Goal: Information Seeking & Learning: Learn about a topic

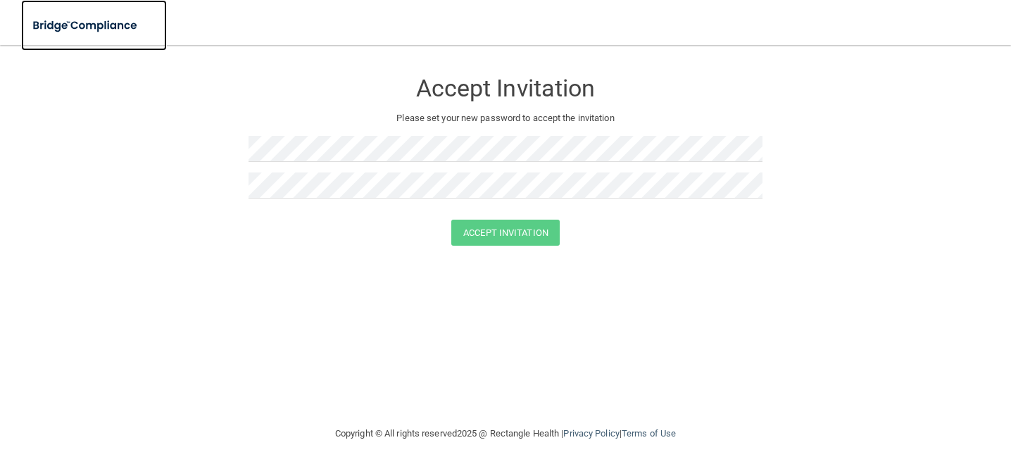
click at [41, 18] on img at bounding box center [86, 25] width 130 height 29
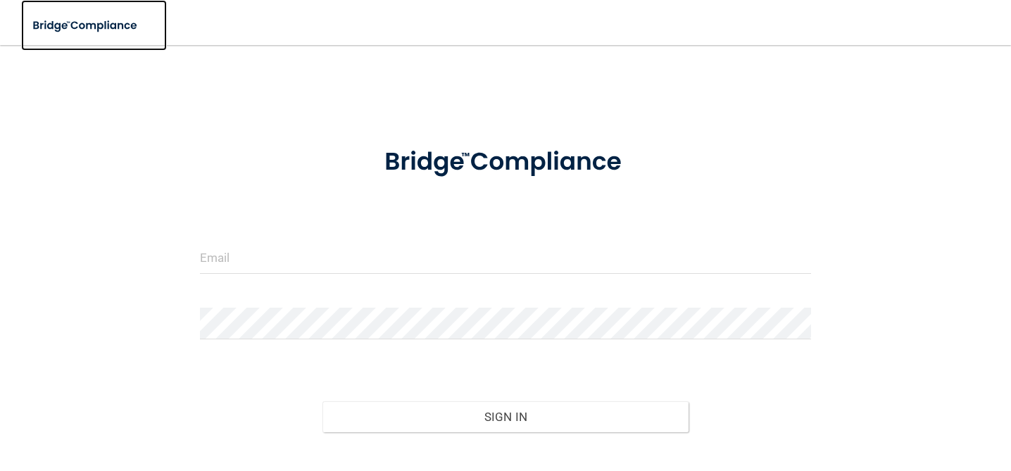
click at [41, 18] on img at bounding box center [86, 25] width 130 height 29
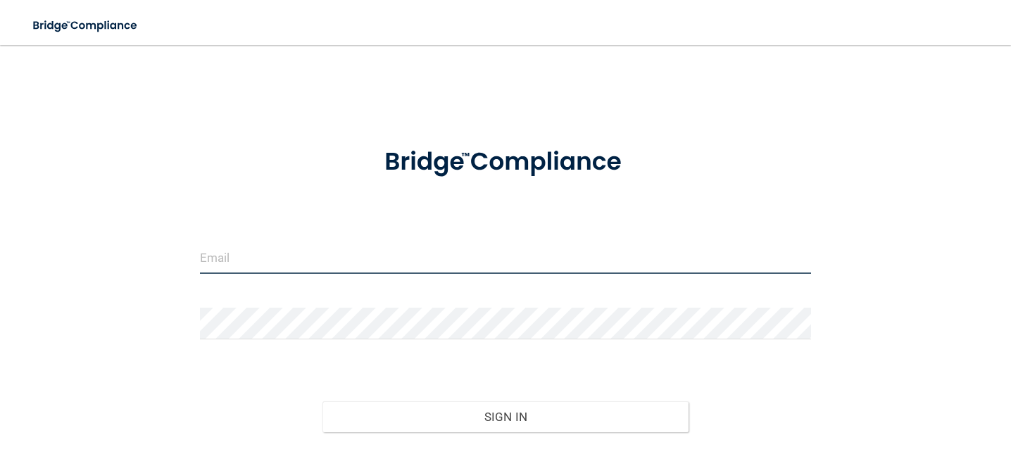
click at [389, 253] on input "email" at bounding box center [505, 258] width 611 height 32
type input "[EMAIL_ADDRESS][DOMAIN_NAME]"
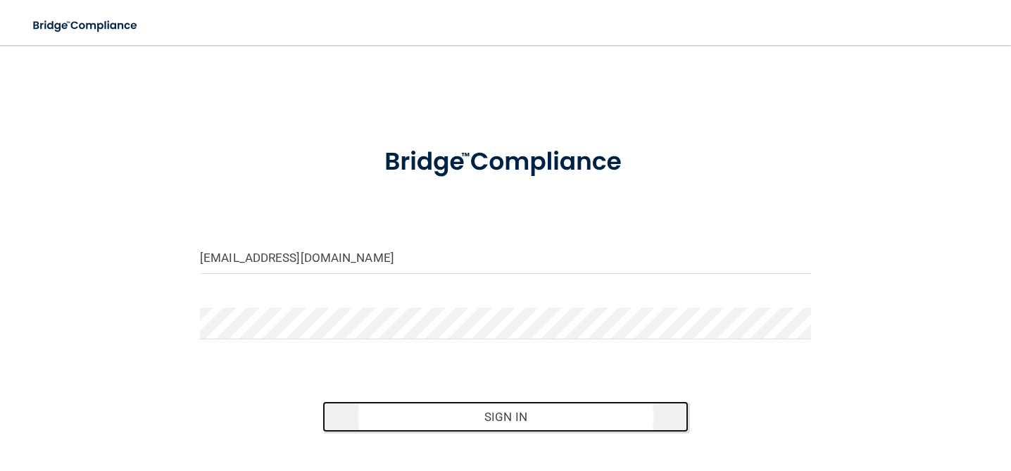
click at [524, 420] on button "Sign In" at bounding box center [506, 416] width 367 height 31
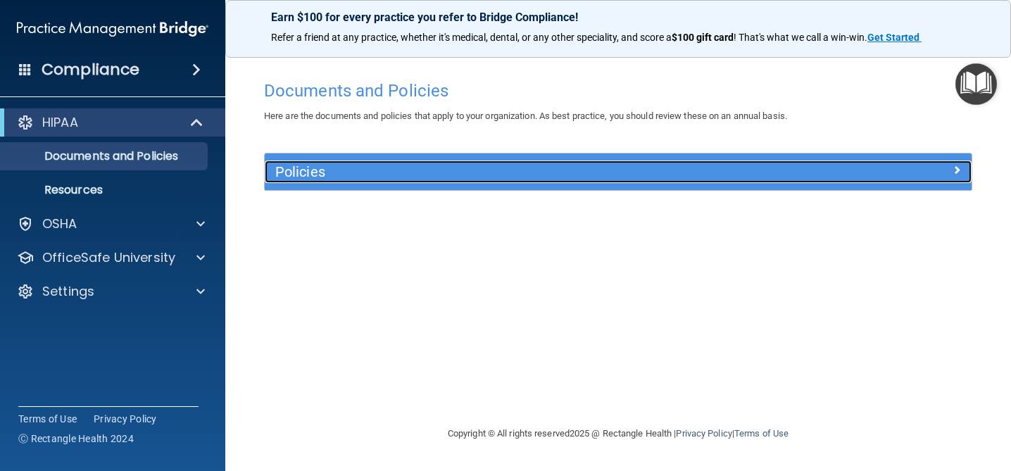
click at [379, 169] on h5 "Policies" at bounding box center [529, 171] width 509 height 15
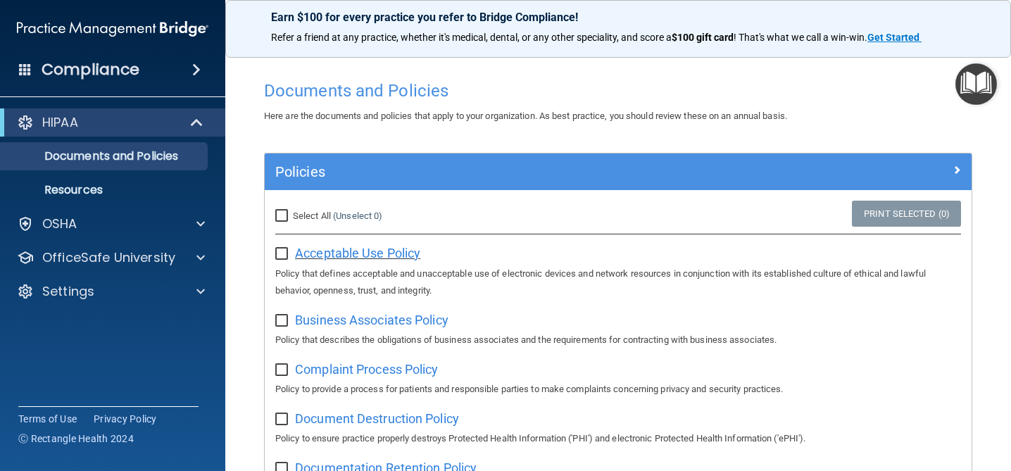
click at [370, 246] on span "Acceptable Use Policy" at bounding box center [357, 253] width 125 height 15
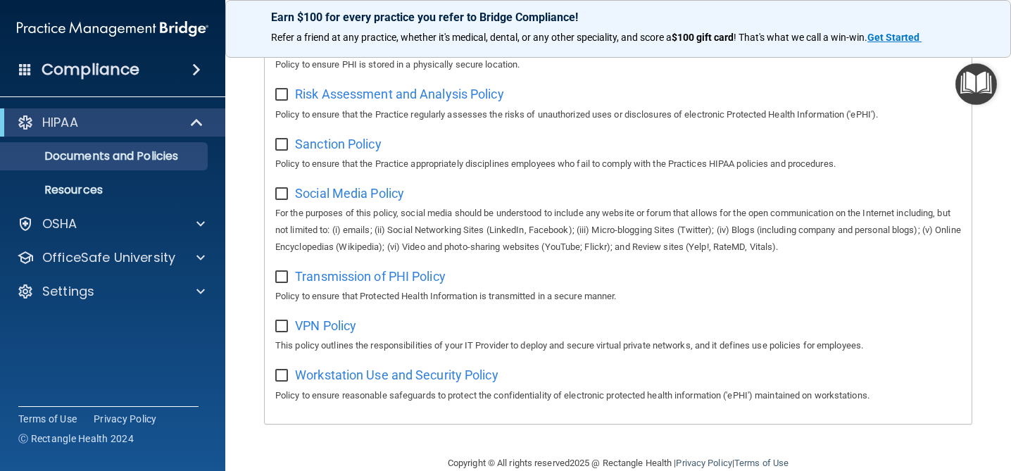
scroll to position [968, 0]
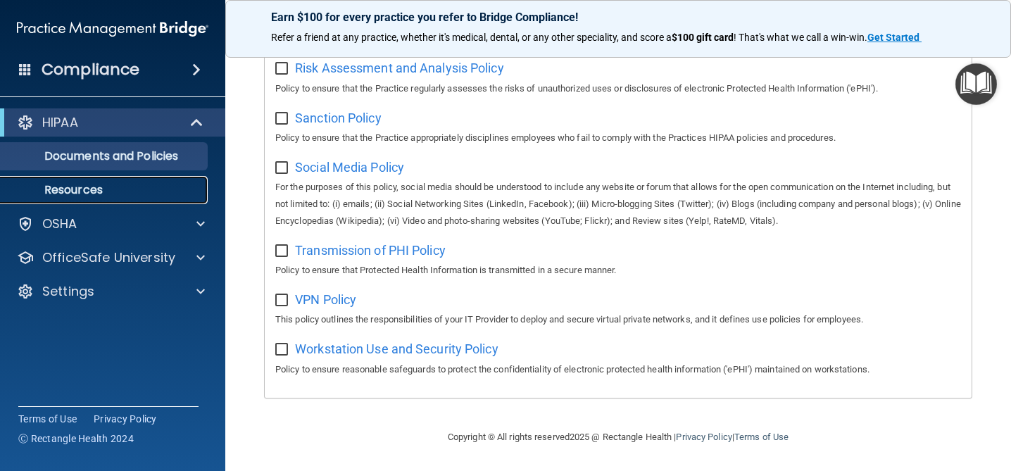
click at [104, 187] on p "Resources" at bounding box center [105, 190] width 192 height 14
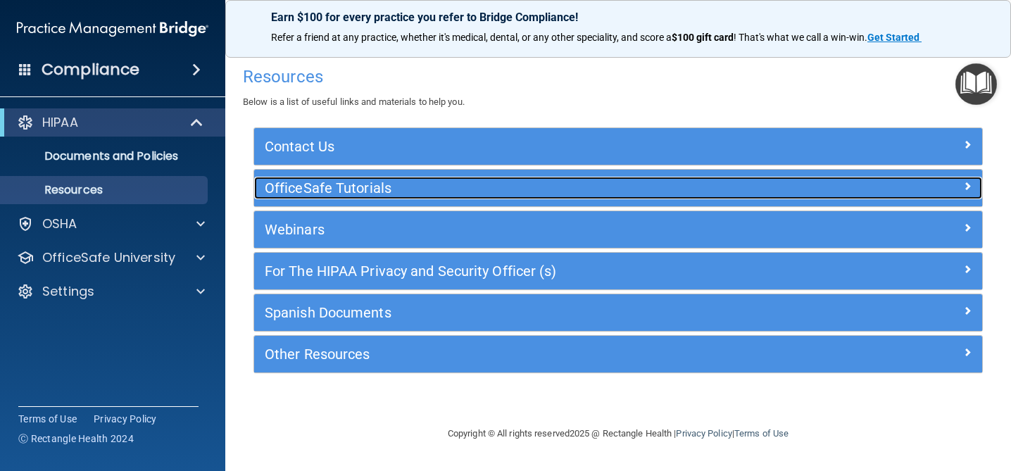
click at [480, 199] on div "OfficeSafe Tutorials" at bounding box center [527, 188] width 546 height 23
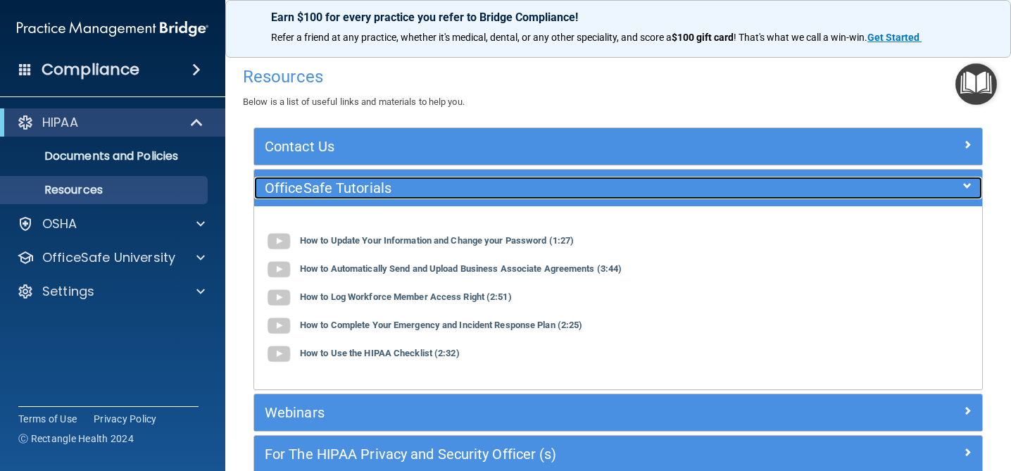
click at [451, 190] on h5 "OfficeSafe Tutorials" at bounding box center [527, 187] width 525 height 15
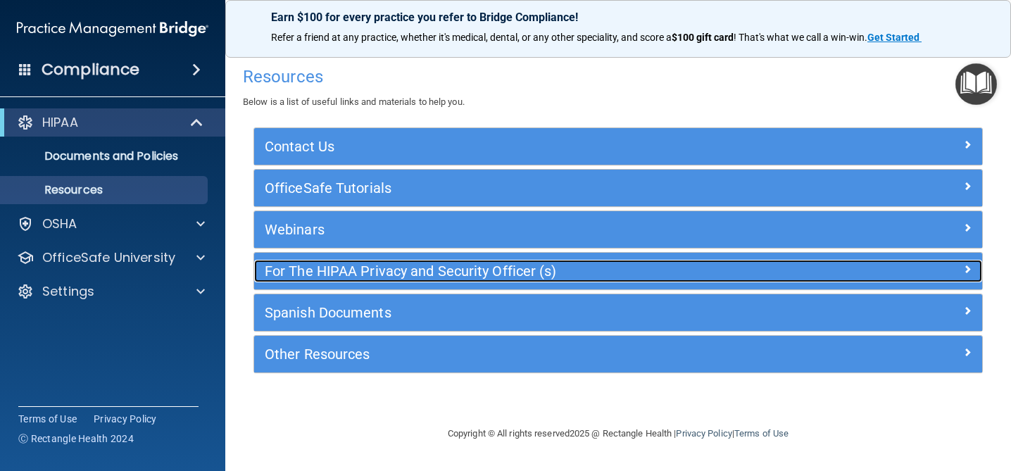
click at [461, 265] on h5 "For The HIPAA Privacy and Security Officer (s)" at bounding box center [527, 270] width 525 height 15
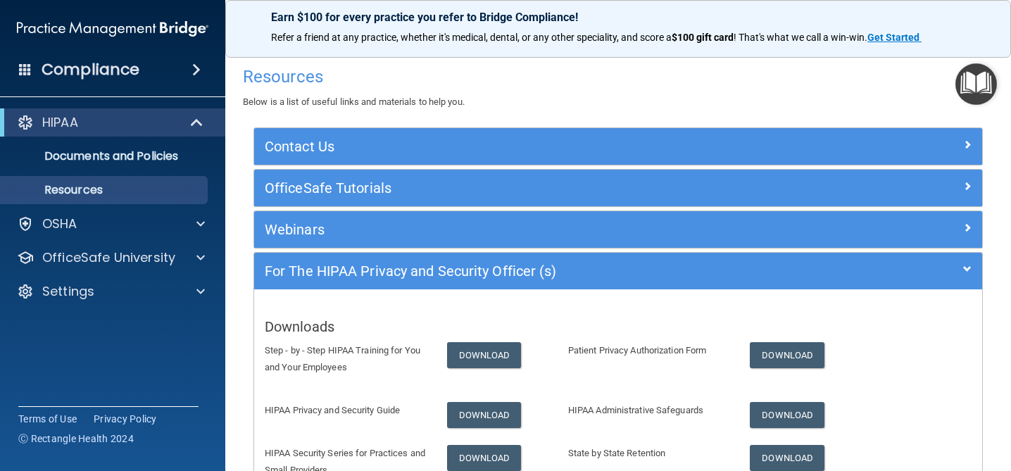
click at [393, 353] on p "Step - by - Step HIPAA Training for You and Your Employees" at bounding box center [345, 359] width 161 height 34
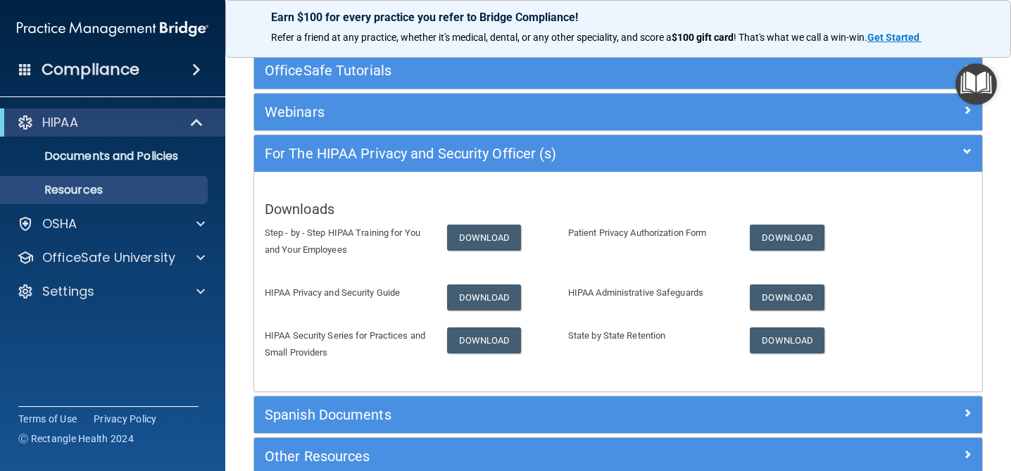
scroll to position [104, 0]
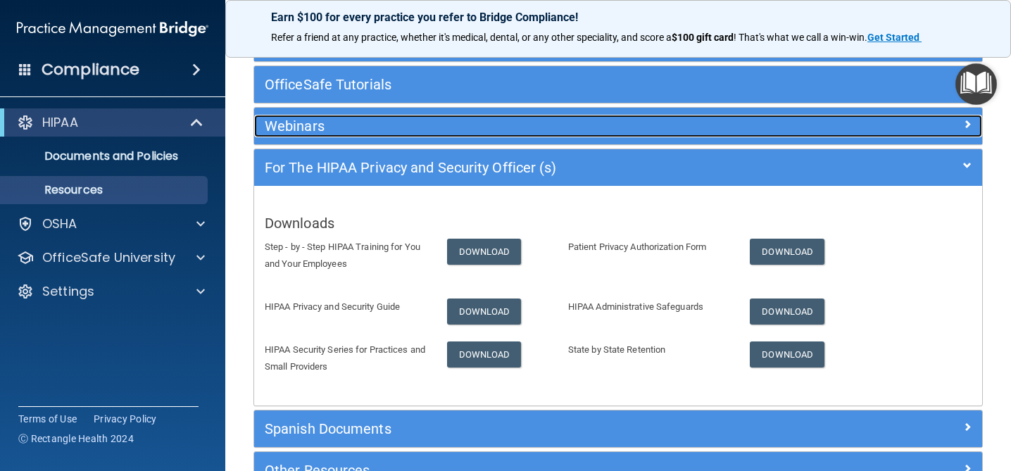
click at [389, 127] on h5 "Webinars" at bounding box center [527, 125] width 525 height 15
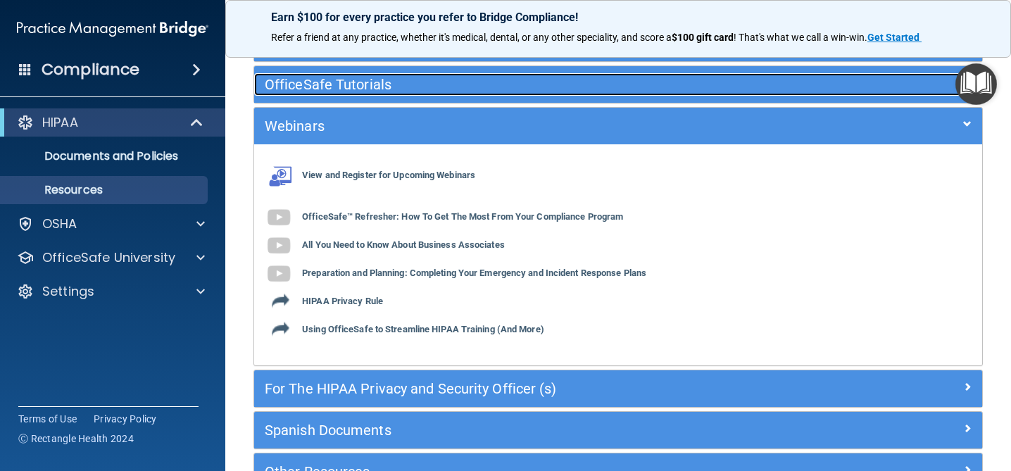
click at [376, 87] on h5 "OfficeSafe Tutorials" at bounding box center [527, 84] width 525 height 15
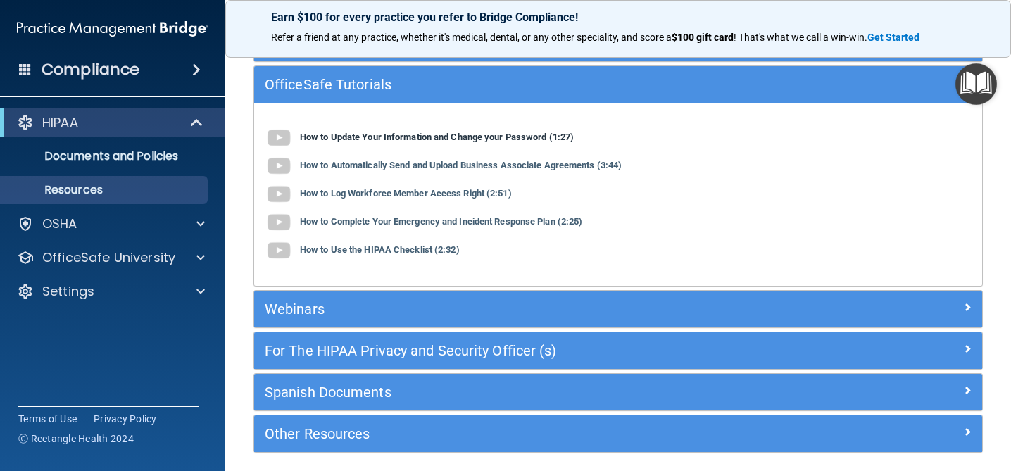
click at [377, 135] on b "How to Update Your Information and Change your Password (1:27)" at bounding box center [437, 137] width 274 height 11
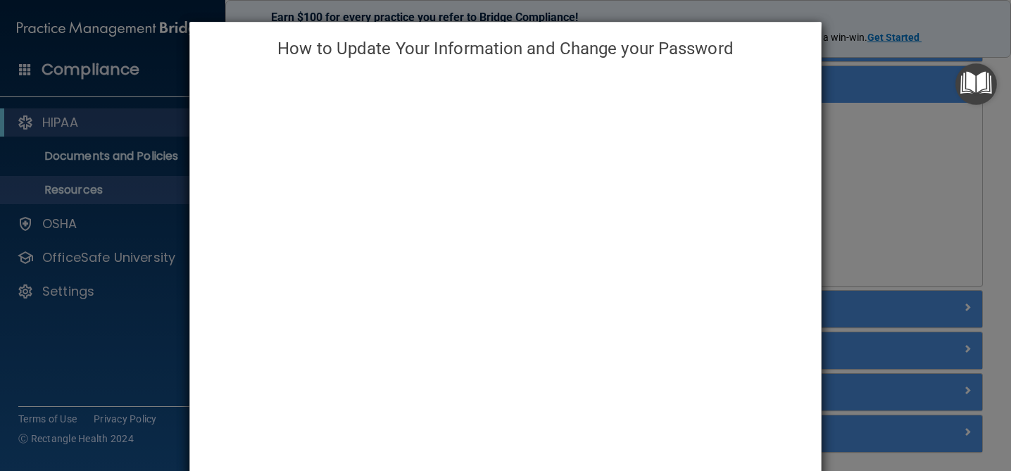
click at [887, 51] on div "How to Update Your Information and Change your Password" at bounding box center [505, 235] width 1011 height 471
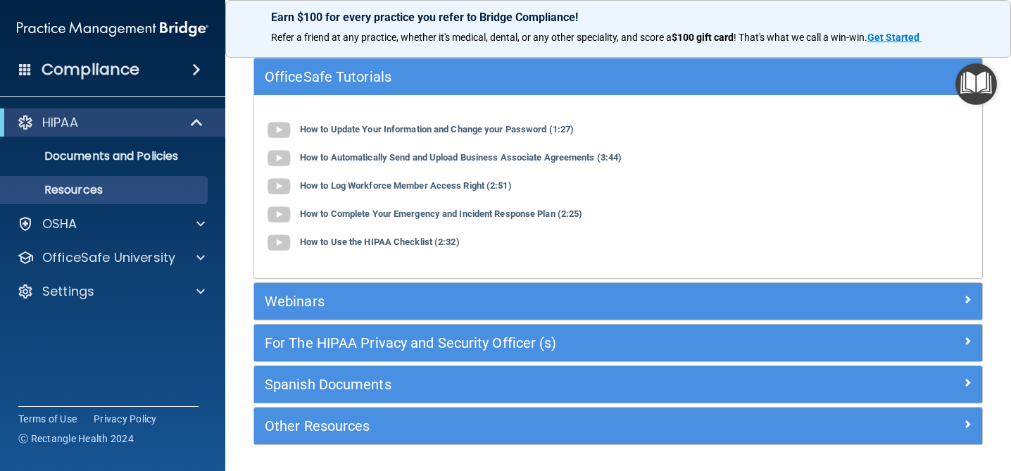
scroll to position [113, 0]
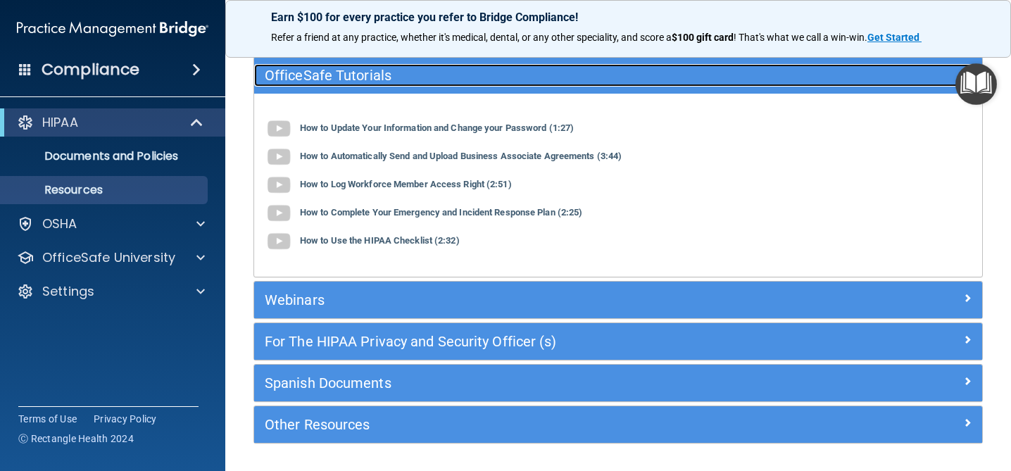
click at [646, 86] on div "OfficeSafe Tutorials" at bounding box center [527, 75] width 546 height 23
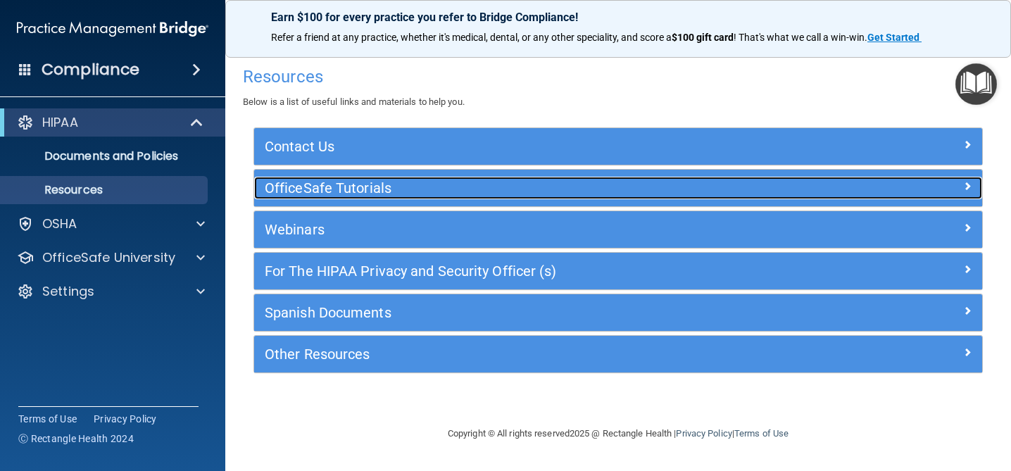
scroll to position [0, 0]
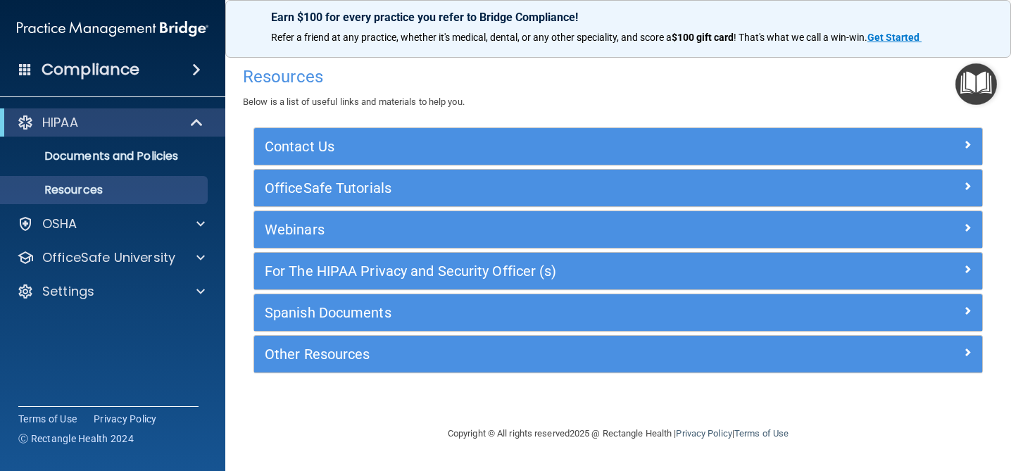
click at [617, 133] on div "Contact Us" at bounding box center [618, 146] width 728 height 37
click at [196, 115] on span at bounding box center [198, 122] width 12 height 17
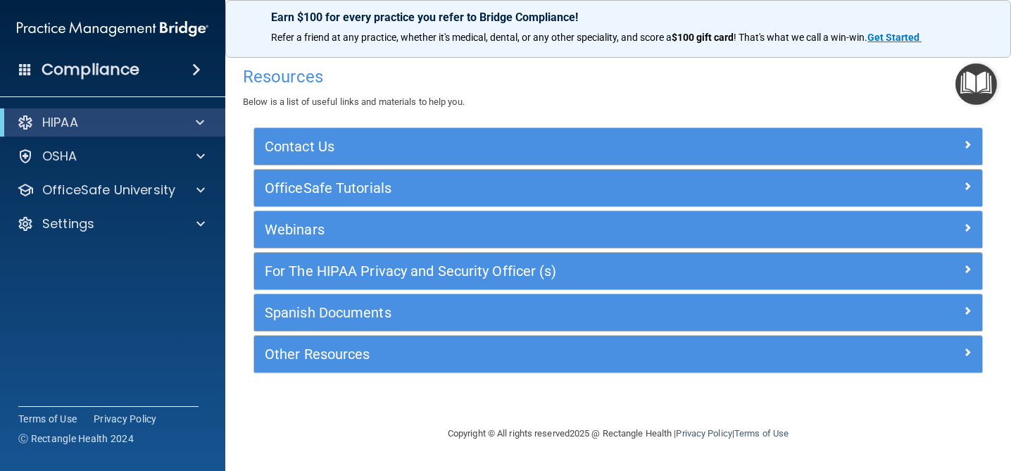
click at [151, 83] on div "Compliance" at bounding box center [112, 69] width 225 height 31
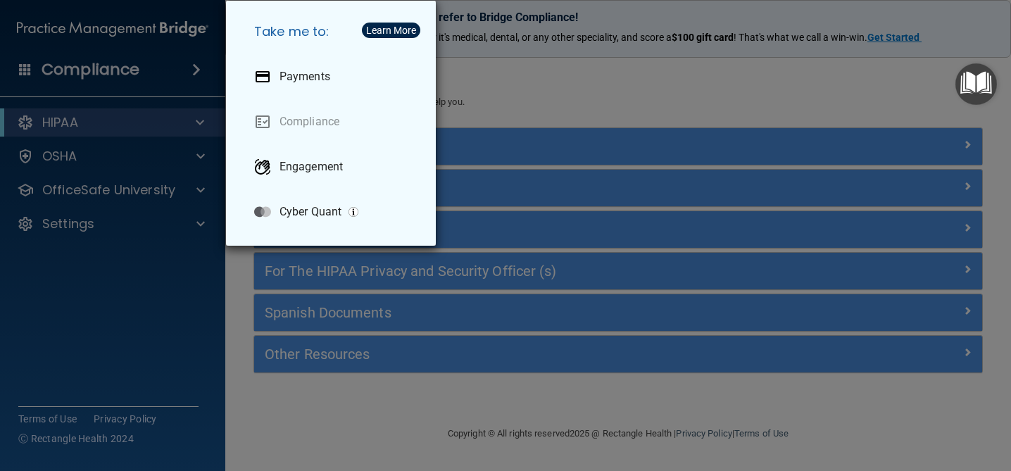
click at [157, 115] on div "Take me to: Payments Compliance Engagement Cyber Quant" at bounding box center [505, 235] width 1011 height 471
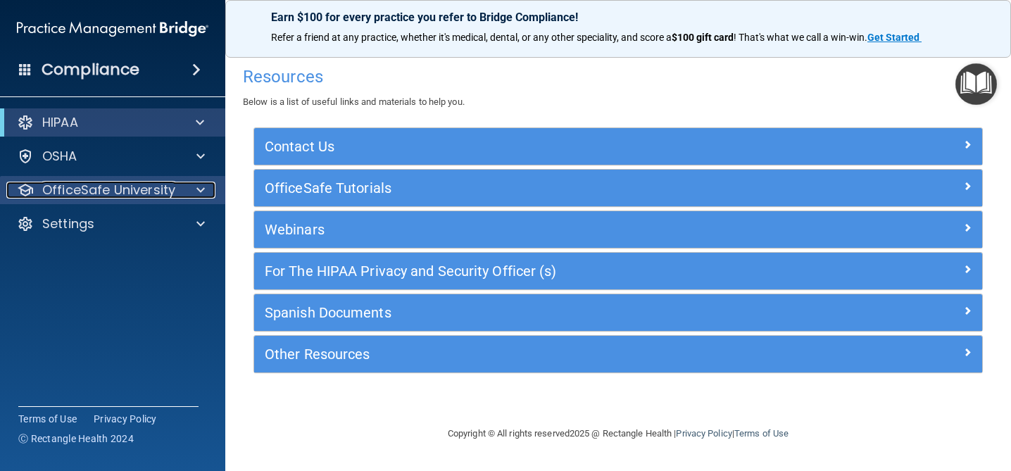
click at [141, 193] on p "OfficeSafe University" at bounding box center [108, 190] width 133 height 17
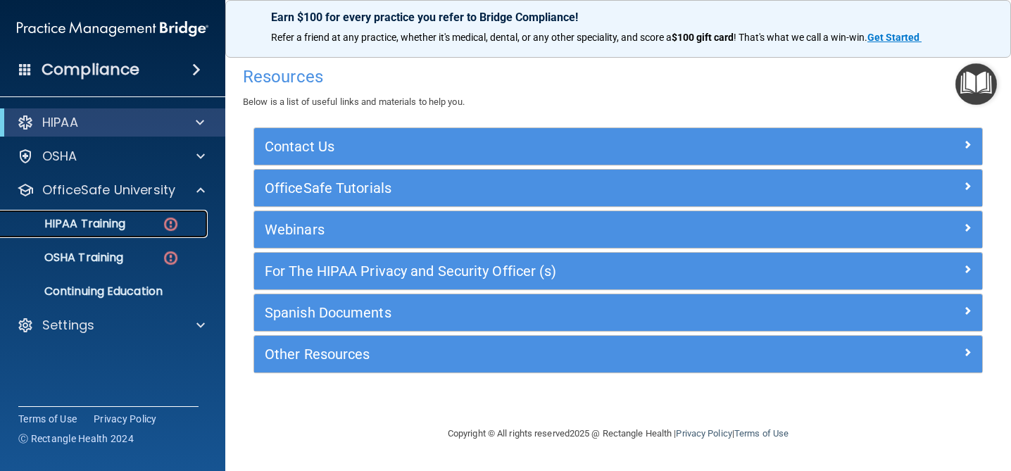
click at [133, 227] on div "HIPAA Training" at bounding box center [105, 224] width 192 height 14
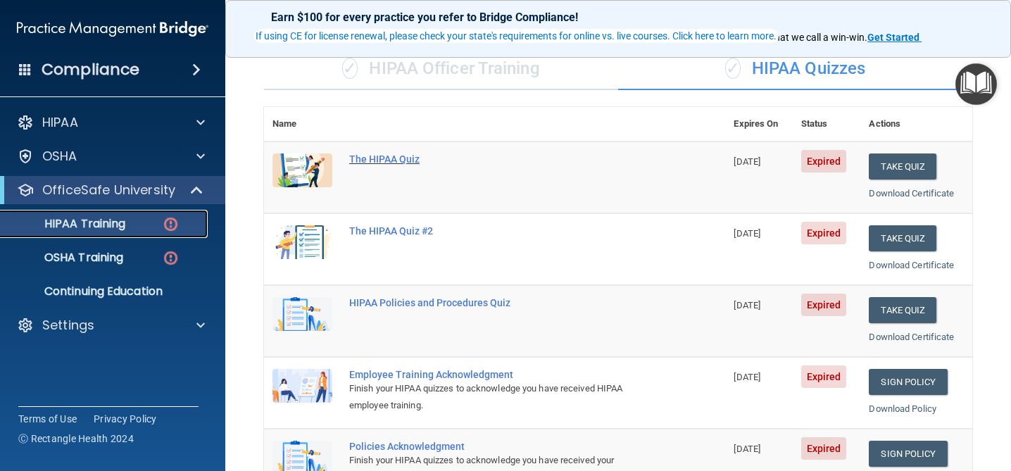
scroll to position [107, 0]
click at [392, 161] on div "The HIPAA Quiz" at bounding box center [502, 158] width 306 height 11
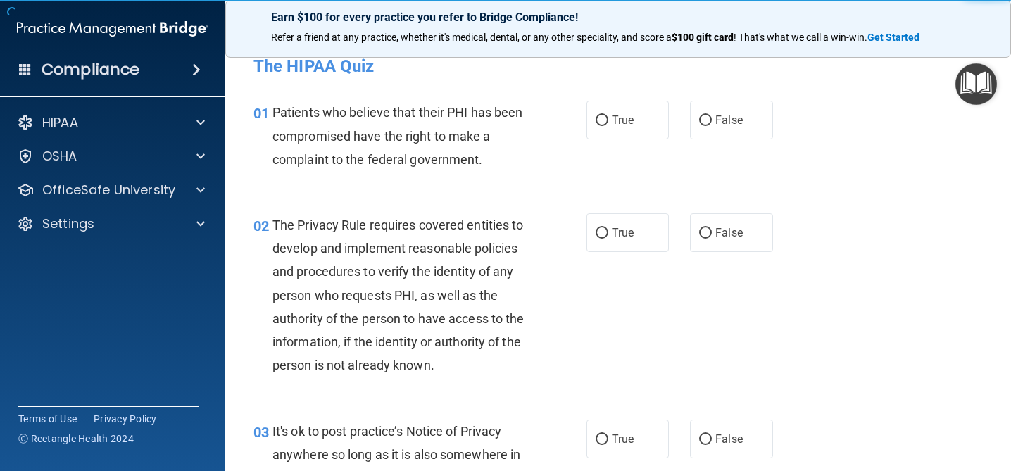
scroll to position [11, 0]
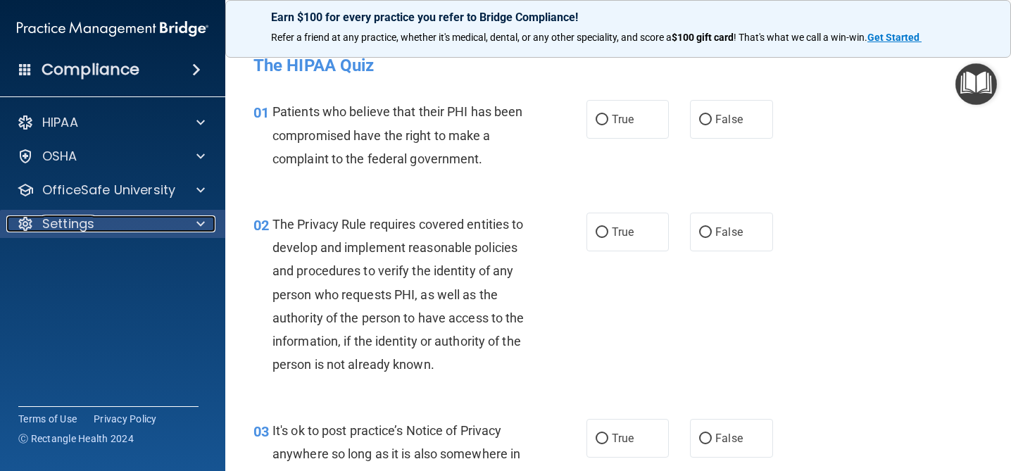
click at [137, 218] on div "Settings" at bounding box center [93, 223] width 175 height 17
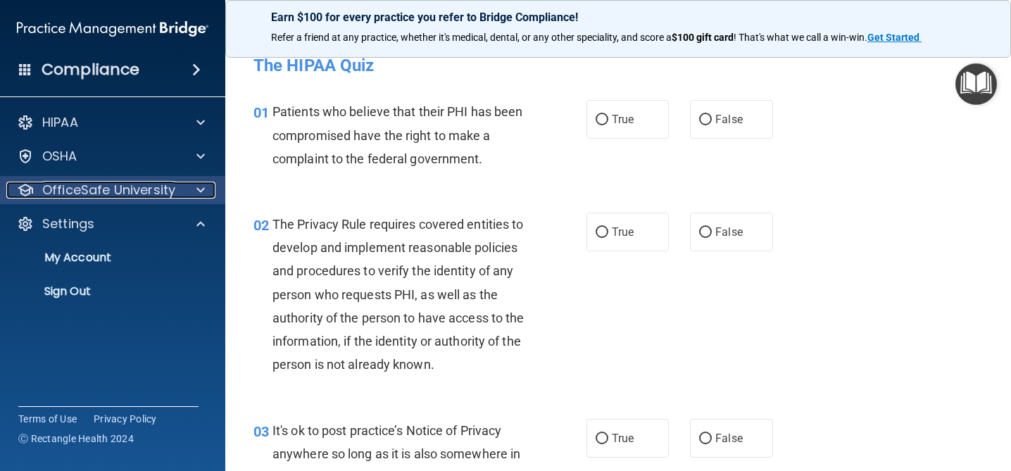
click at [140, 191] on p "OfficeSafe University" at bounding box center [108, 190] width 133 height 17
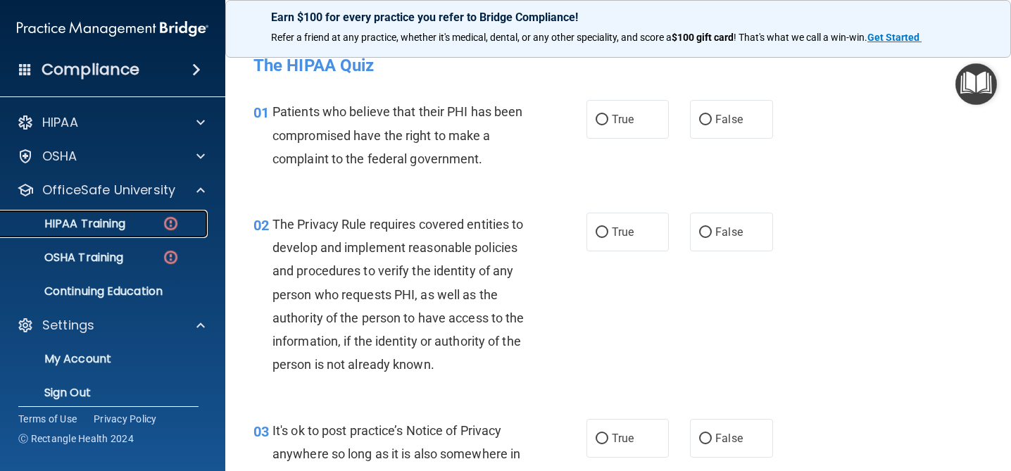
click at [125, 223] on p "HIPAA Training" at bounding box center [67, 224] width 116 height 14
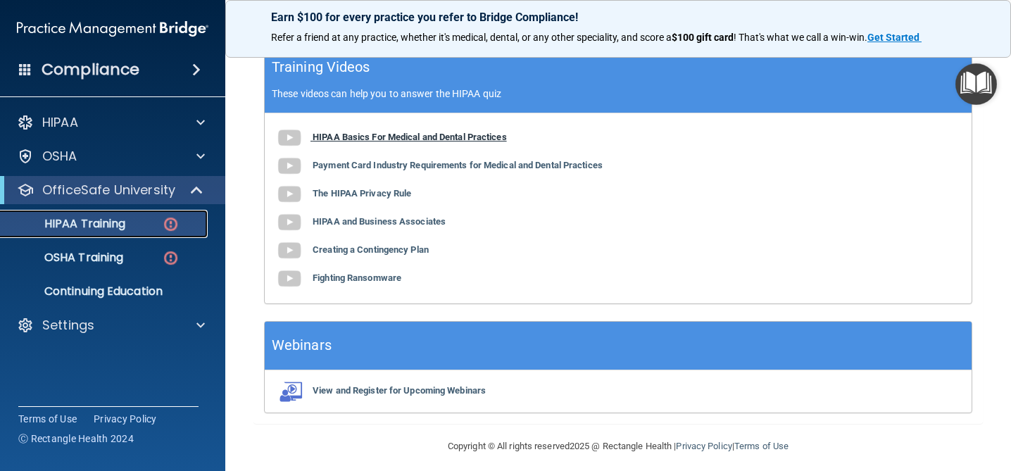
scroll to position [589, 0]
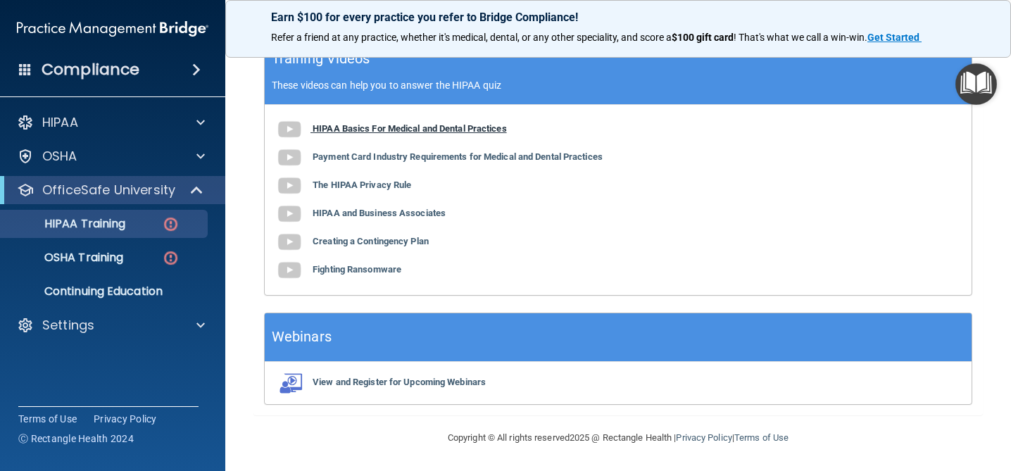
click at [423, 127] on b "HIPAA Basics For Medical and Dental Practices" at bounding box center [410, 128] width 194 height 11
click at [405, 154] on b "Payment Card Industry Requirements for Medical and Dental Practices" at bounding box center [458, 156] width 290 height 11
click at [387, 189] on div "HIPAA Basics For Medical and Dental Practices Payment Card Industry Requirement…" at bounding box center [618, 200] width 707 height 190
click at [390, 185] on b "The HIPAA Privacy Rule" at bounding box center [362, 185] width 99 height 11
click at [392, 209] on b "HIPAA and Business Associates" at bounding box center [379, 213] width 133 height 11
